Goal: Communication & Community: Answer question/provide support

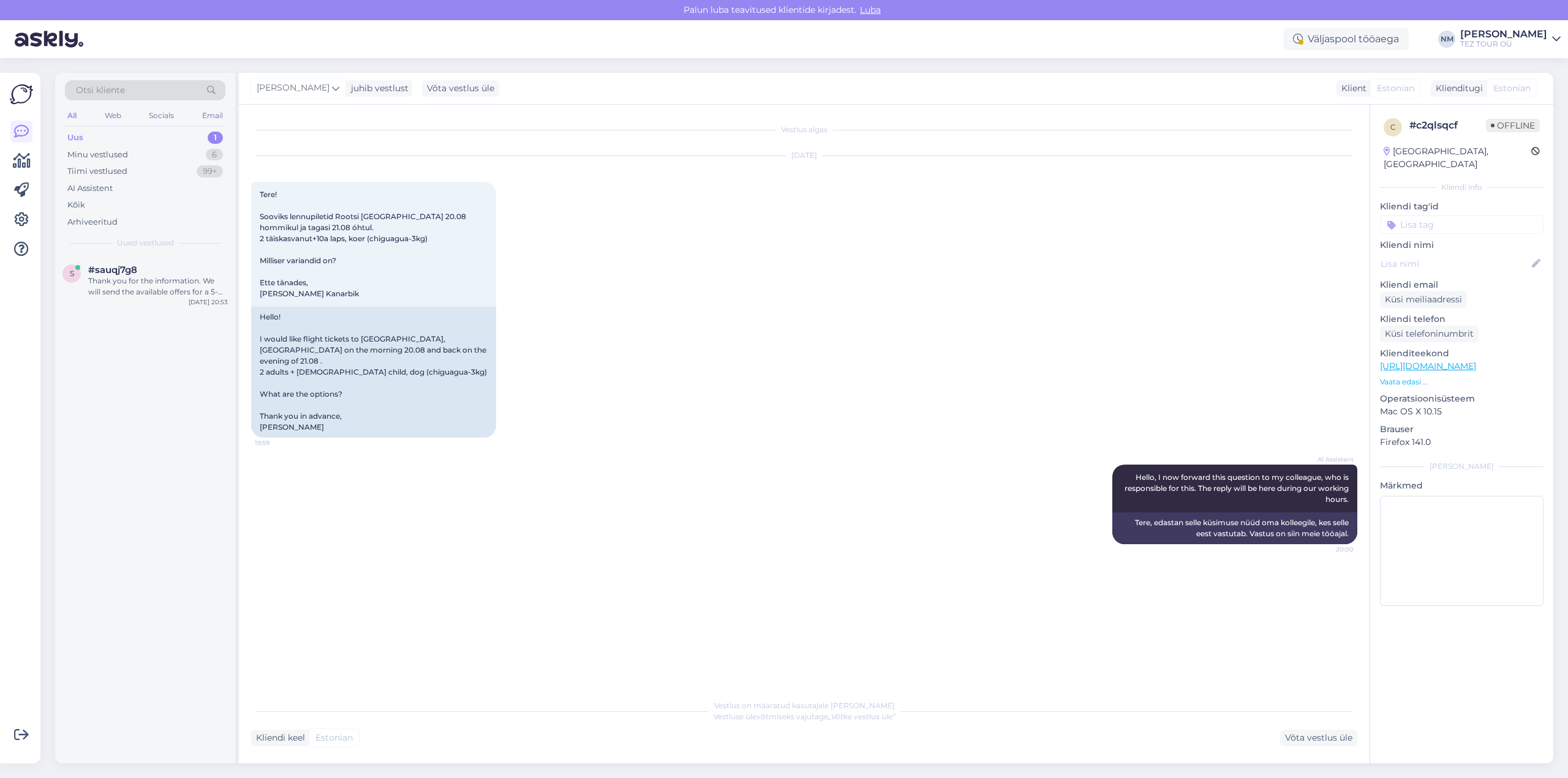
click at [217, 137] on div "1" at bounding box center [215, 137] width 15 height 12
click at [160, 281] on div "Thank you for the information. We will send the available offers for a 5-star h…" at bounding box center [158, 286] width 140 height 22
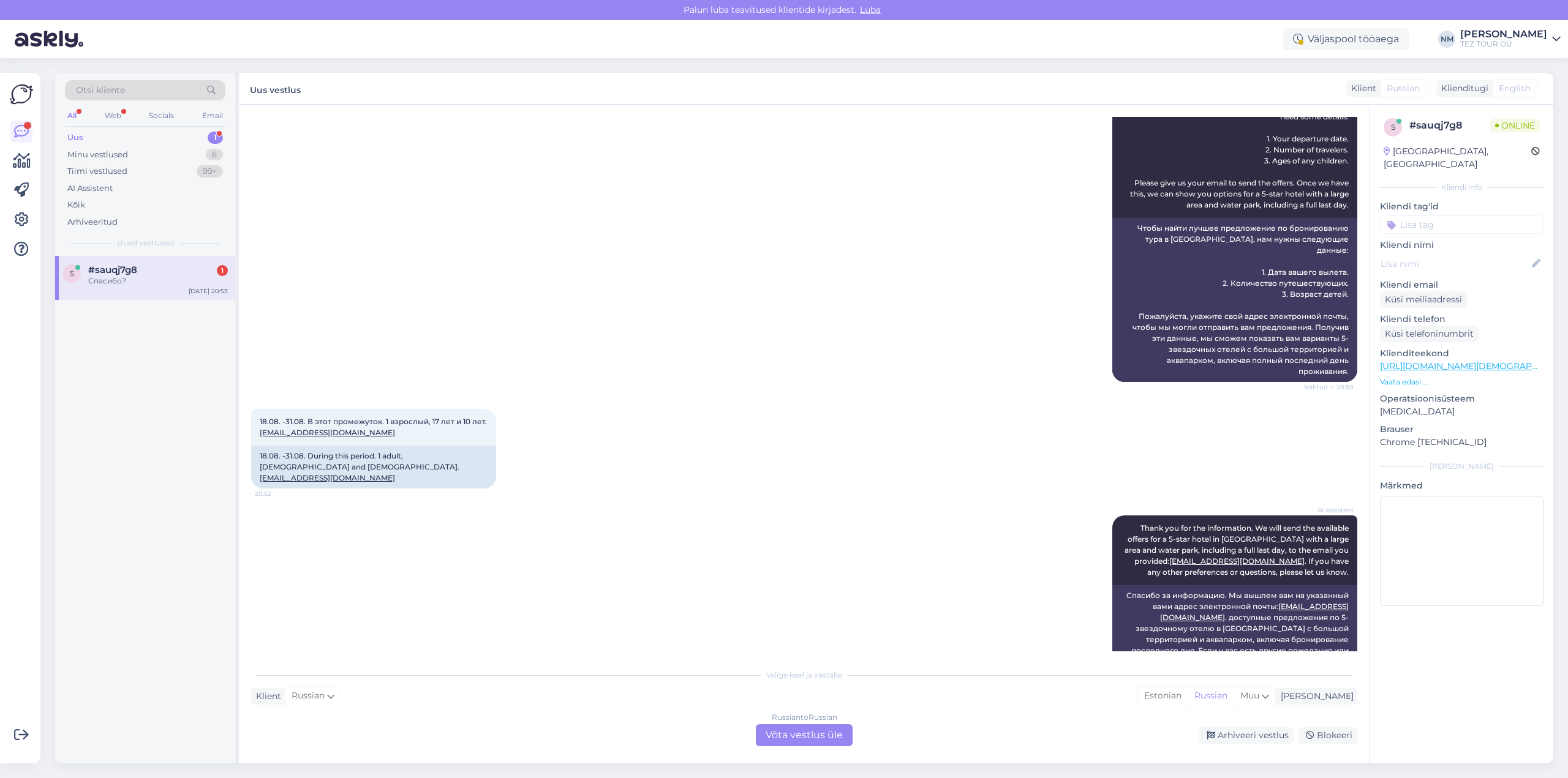
scroll to position [428, 0]
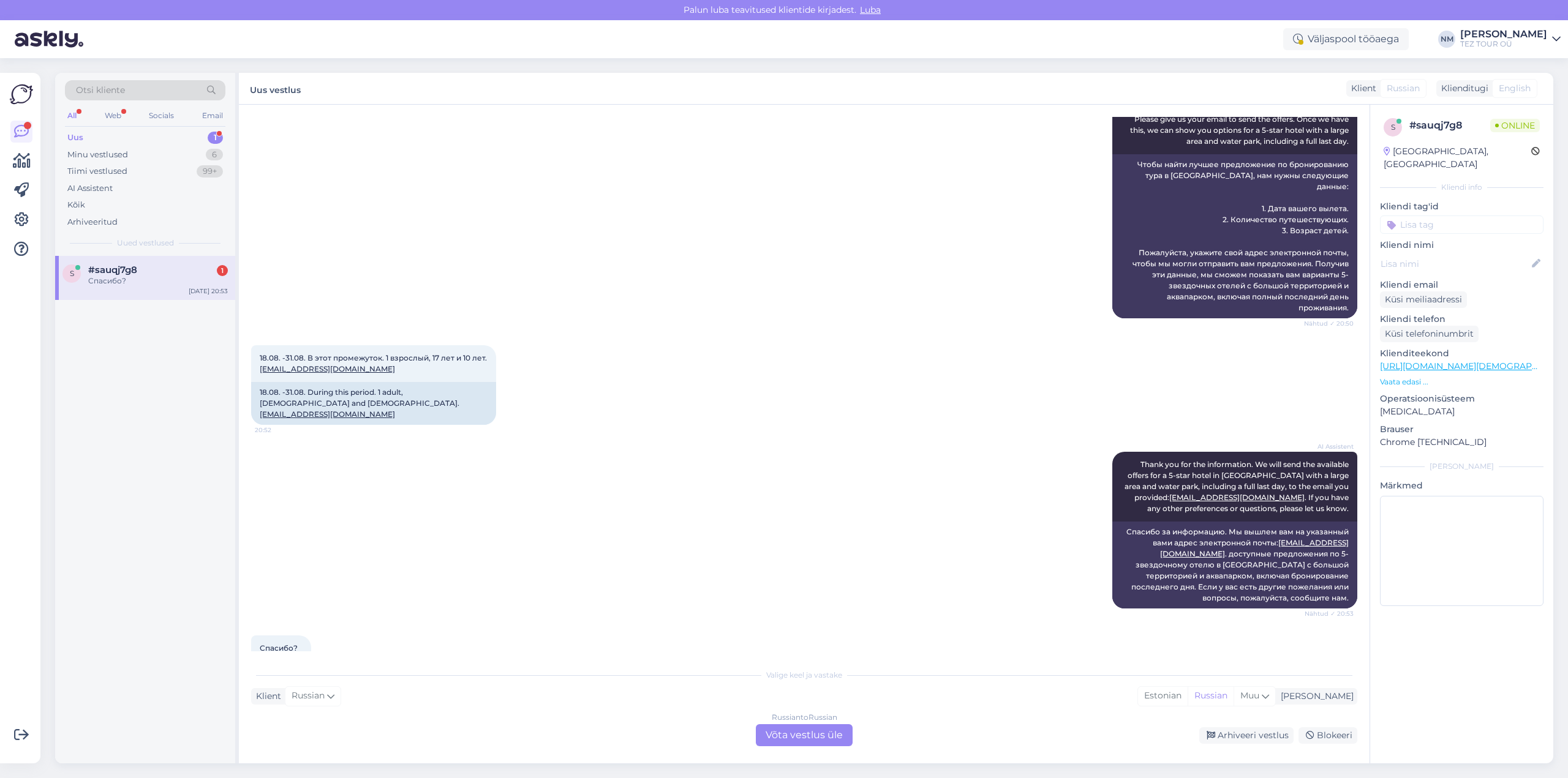
click at [808, 735] on div "Russian to Russian Võta vestlus üle" at bounding box center [804, 735] width 96 height 22
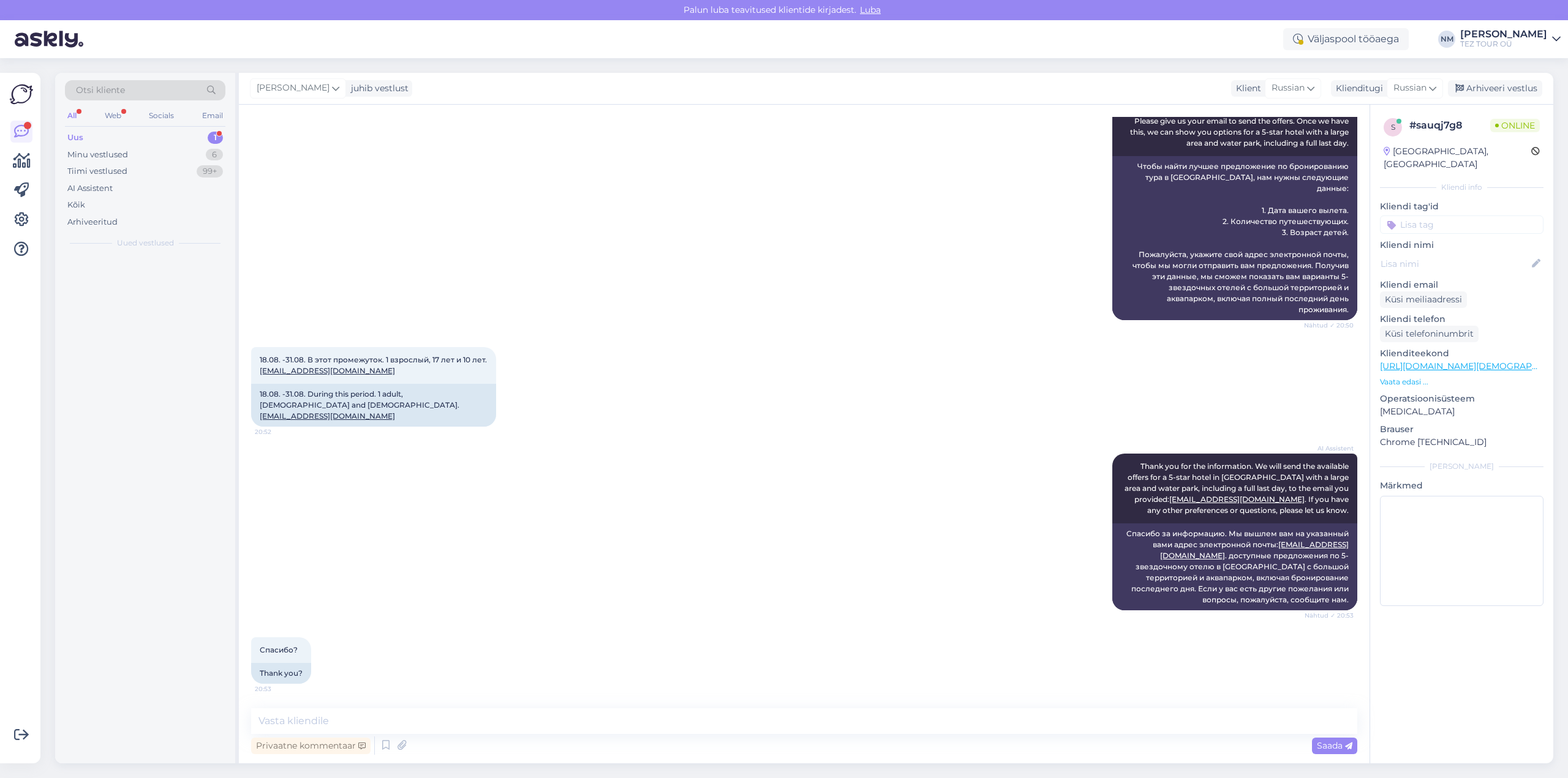
scroll to position [382, 0]
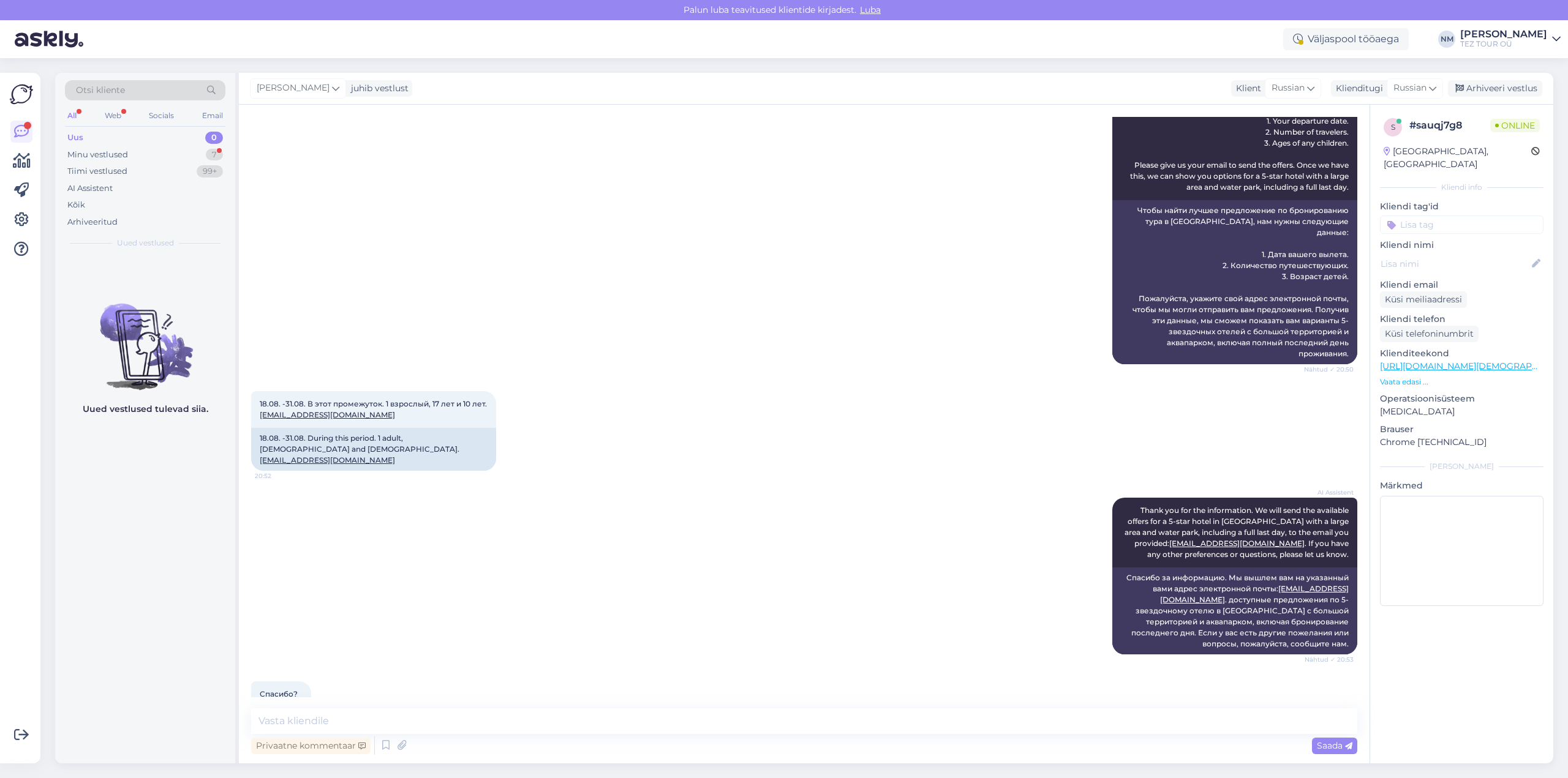
click at [1439, 215] on input at bounding box center [1462, 224] width 164 height 19
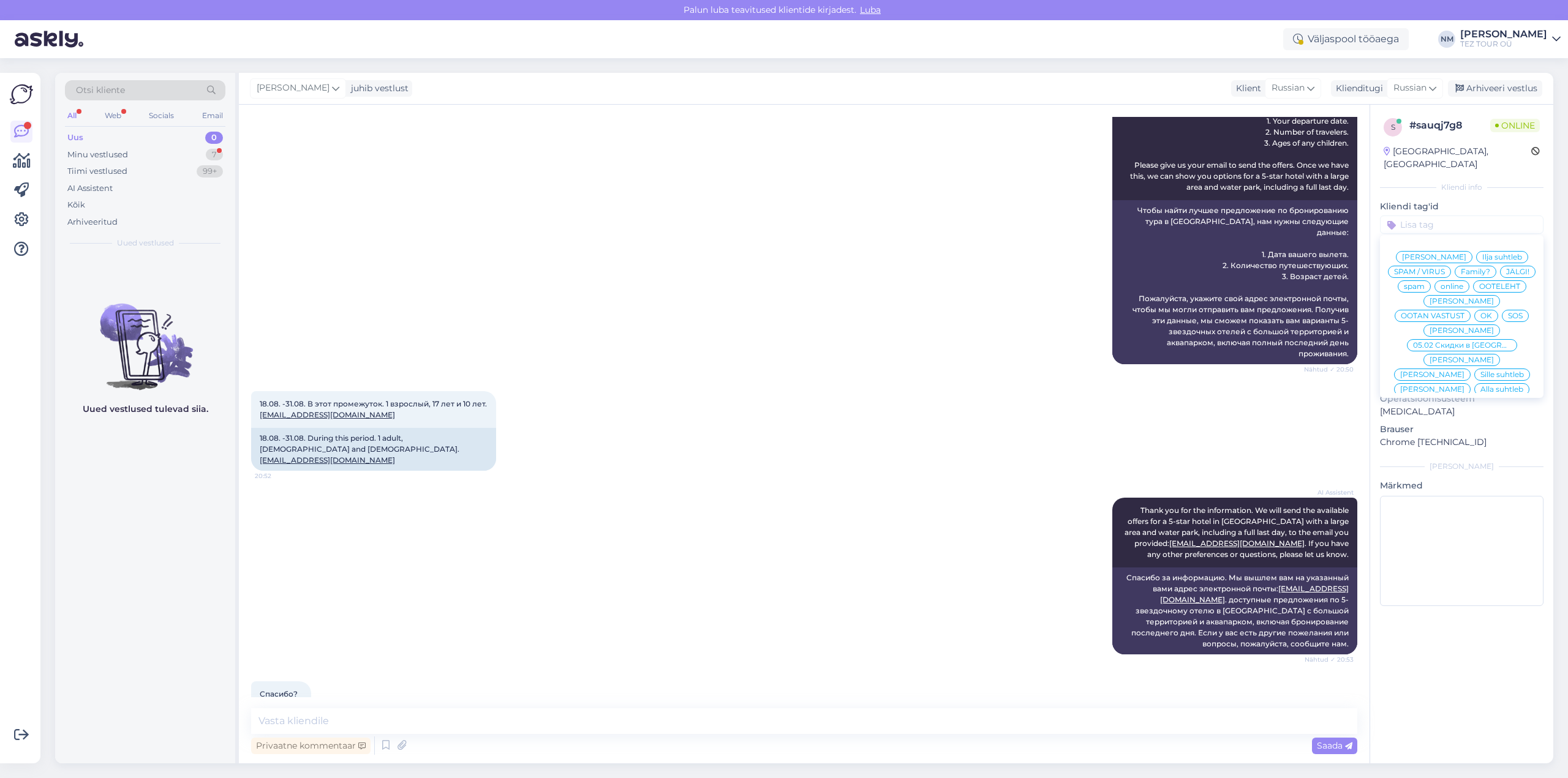
scroll to position [57, 0]
click at [1480, 358] on span "[PERSON_NAME]" at bounding box center [1461, 362] width 65 height 8
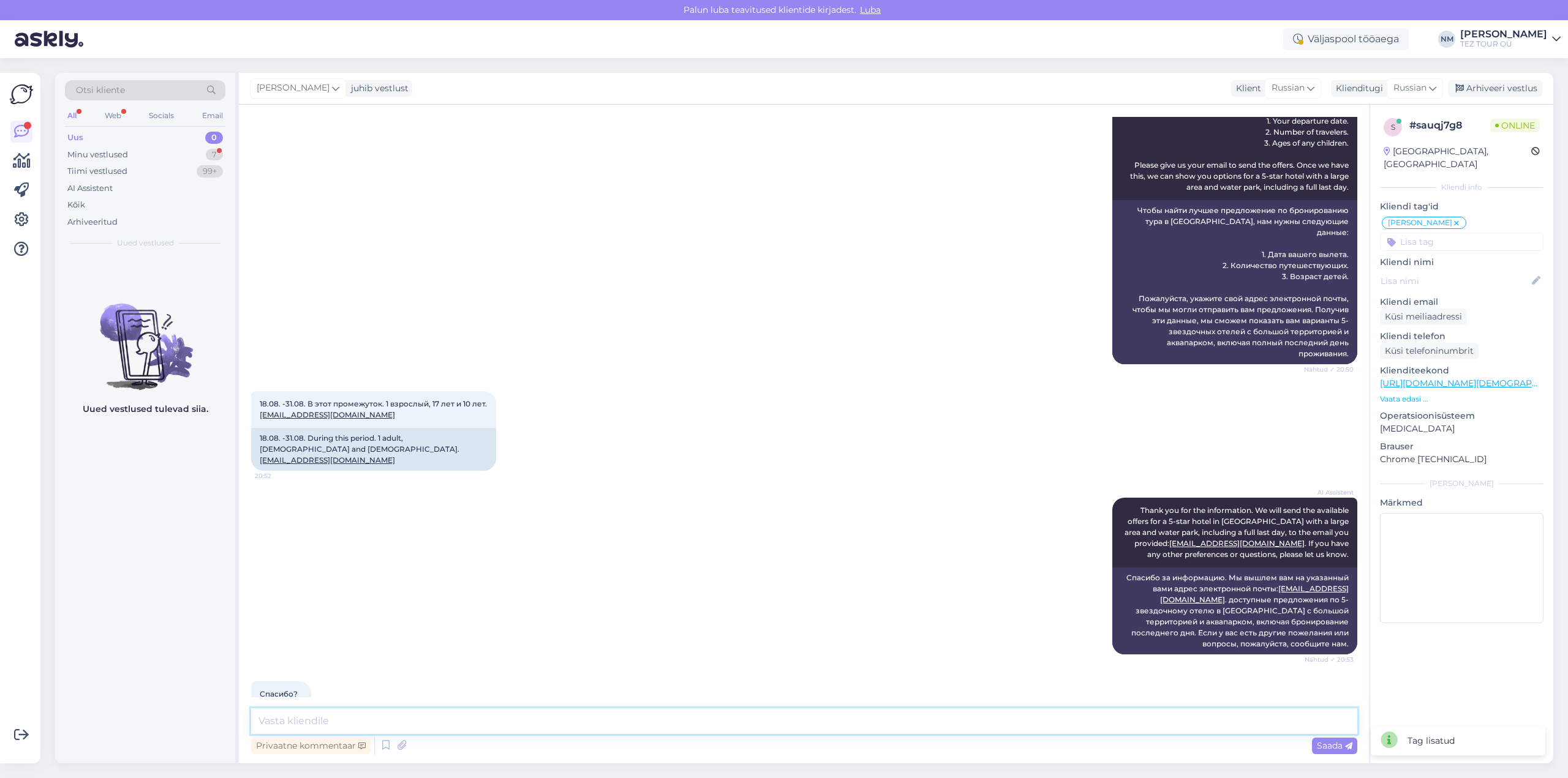
drag, startPoint x: 367, startPoint y: 729, endPoint x: 369, endPoint y: 720, distance: 9.2
click at [367, 728] on textarea at bounding box center [804, 721] width 1106 height 26
type textarea "Добрый вечер!"
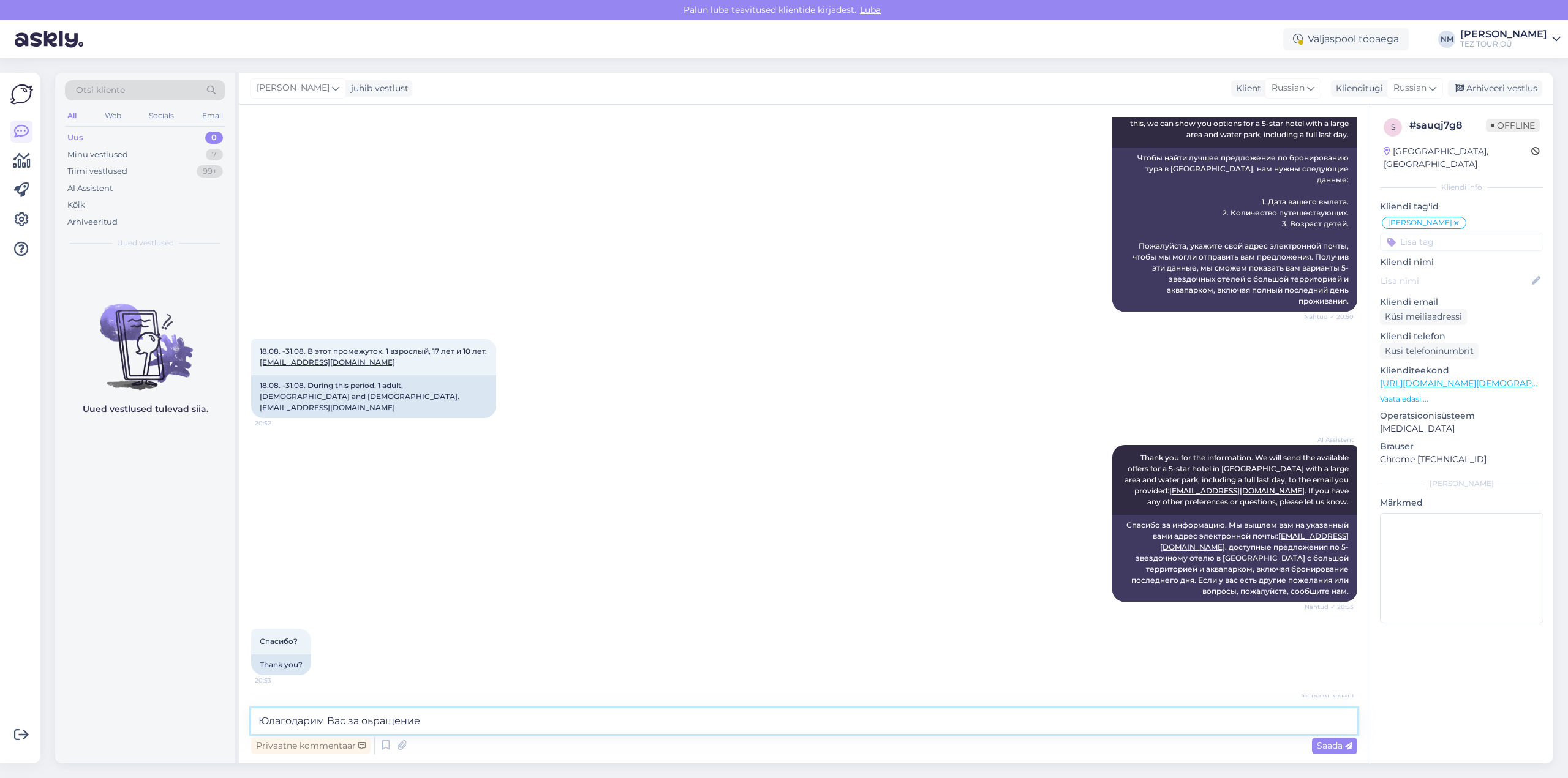
click at [375, 722] on textarea "Юлагодарим Вас за оьращение" at bounding box center [804, 721] width 1106 height 26
type textarea "Юлагодарим Вас за обращение"
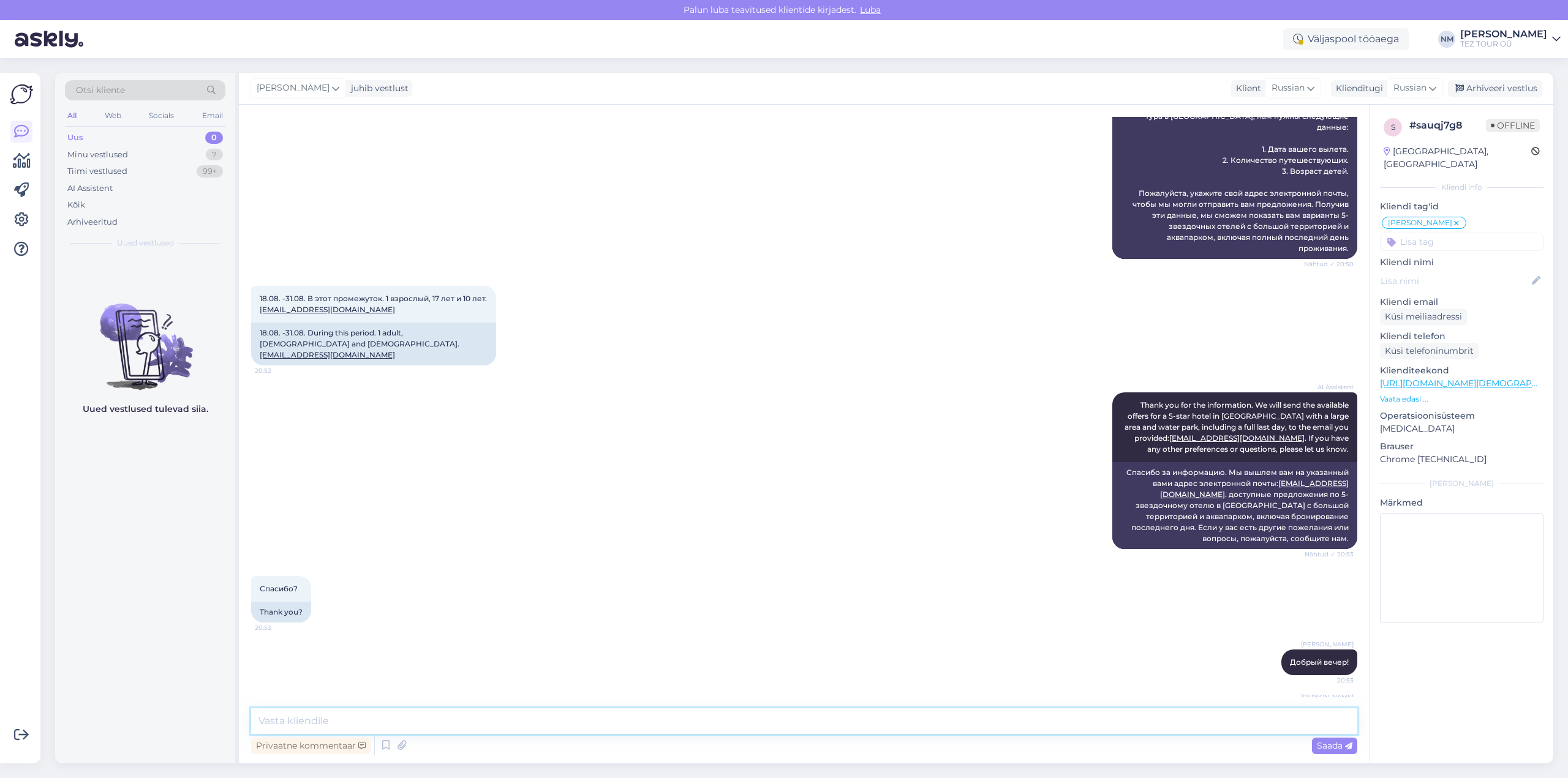
click at [303, 719] on textarea at bounding box center [804, 721] width 1106 height 26
click at [781, 718] on textarea "К сожалению, первый возможный обратный перелет из [GEOGRAPHIC_DATA] в [GEOGRAPH…" at bounding box center [804, 721] width 1106 height 26
click at [841, 724] on textarea "К сожалению, первый возможный обратный перелет из [GEOGRAPHIC_DATA] в [GEOGRAPH…" at bounding box center [804, 721] width 1106 height 26
type textarea "К сожалению, первый возможный обратный перелет из [GEOGRAPHIC_DATA] в [GEOGRAPH…"
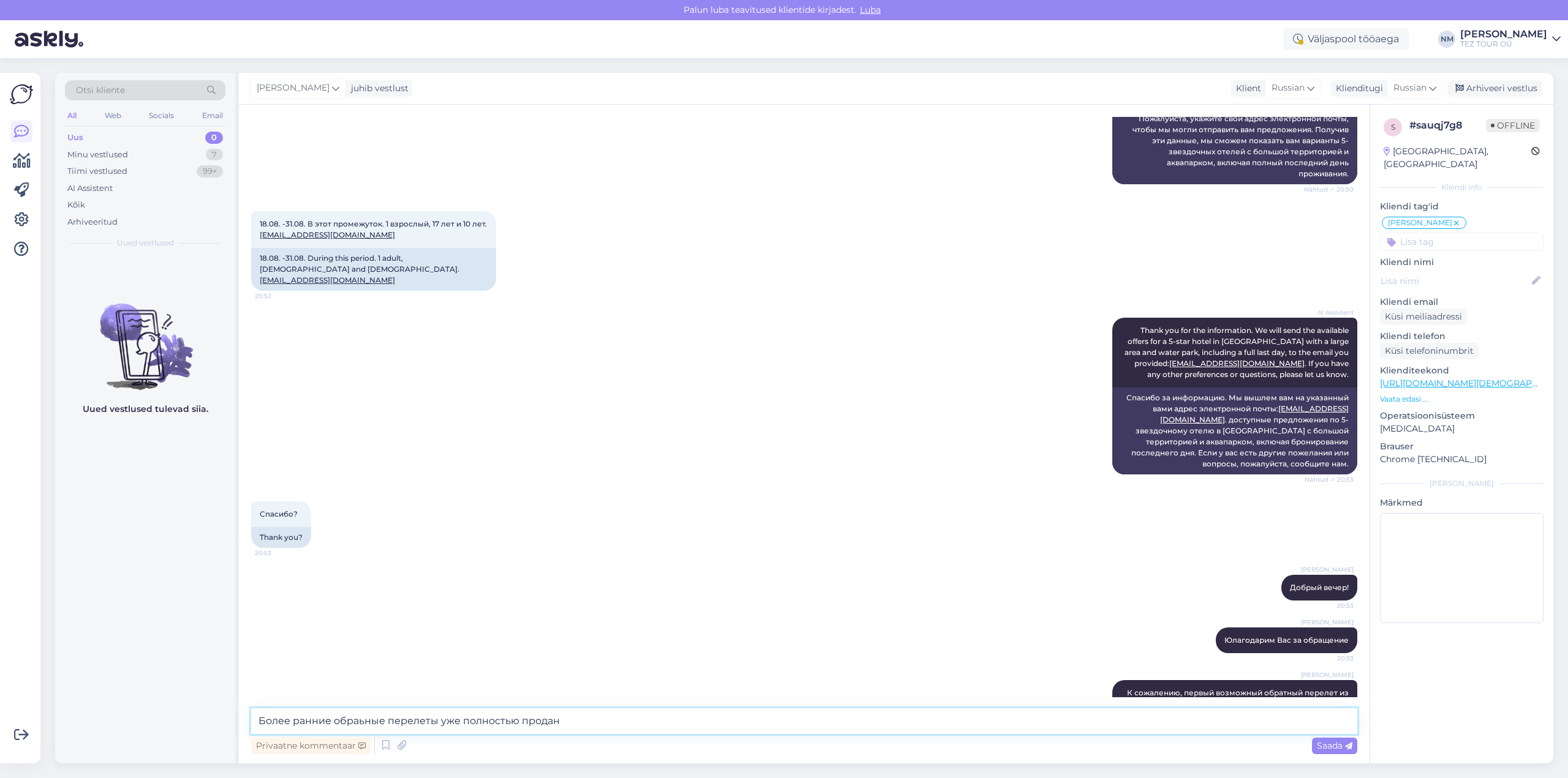
type textarea "Более ранние обраьные перелеты уже полностью проданы"
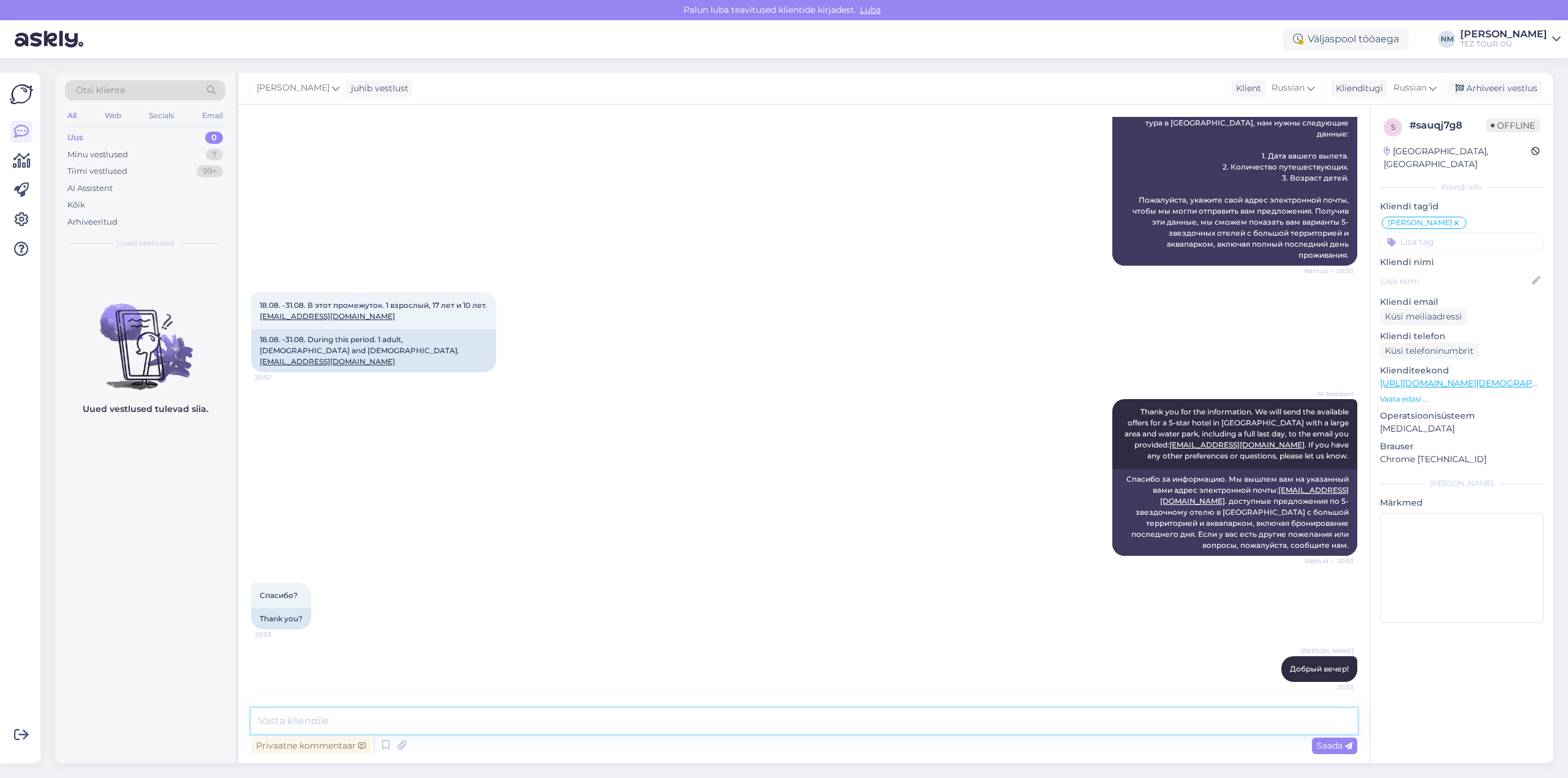
scroll to position [626, 0]
